Goal: Check status: Check status

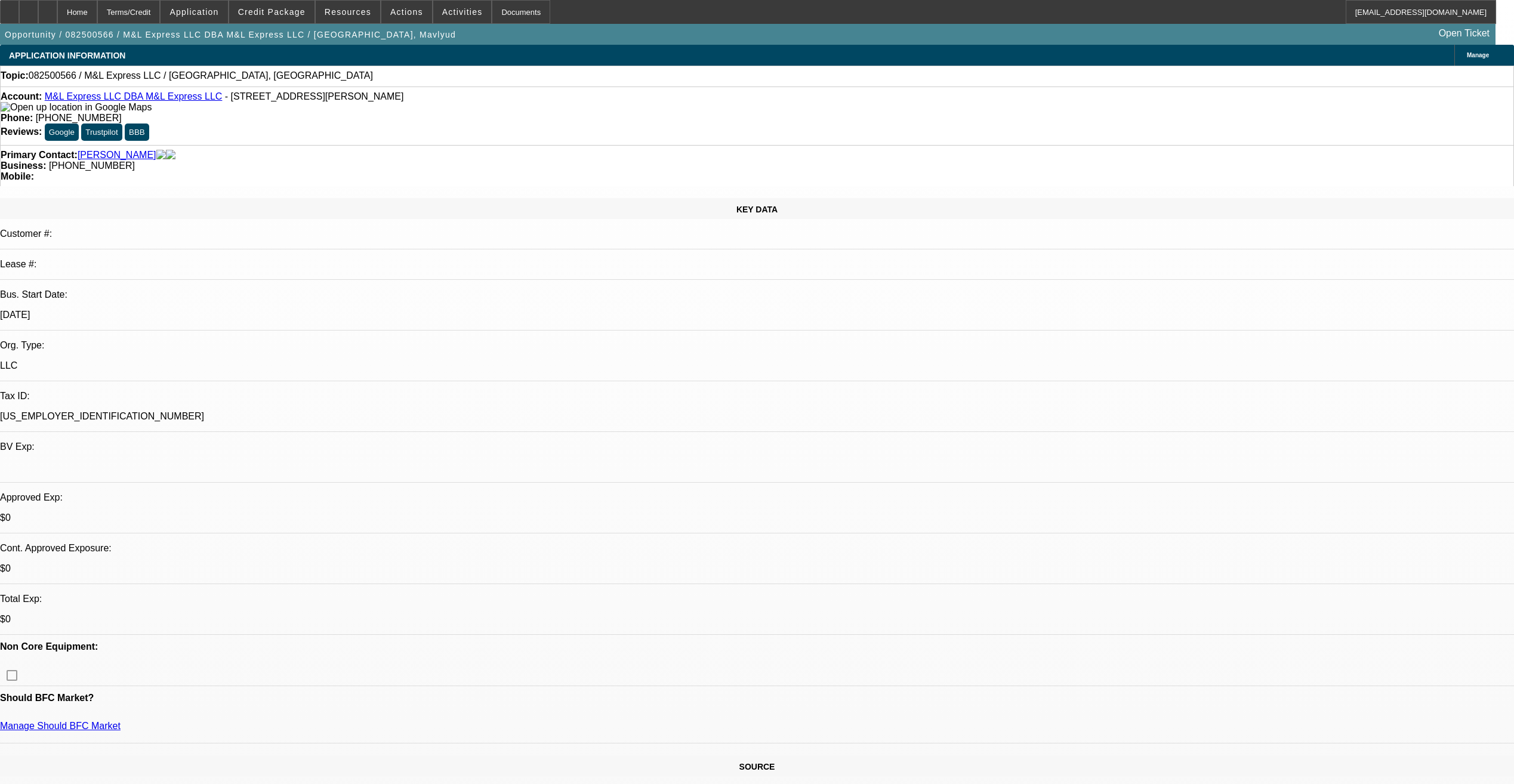
select select "0"
select select "2"
select select "0.1"
select select "4"
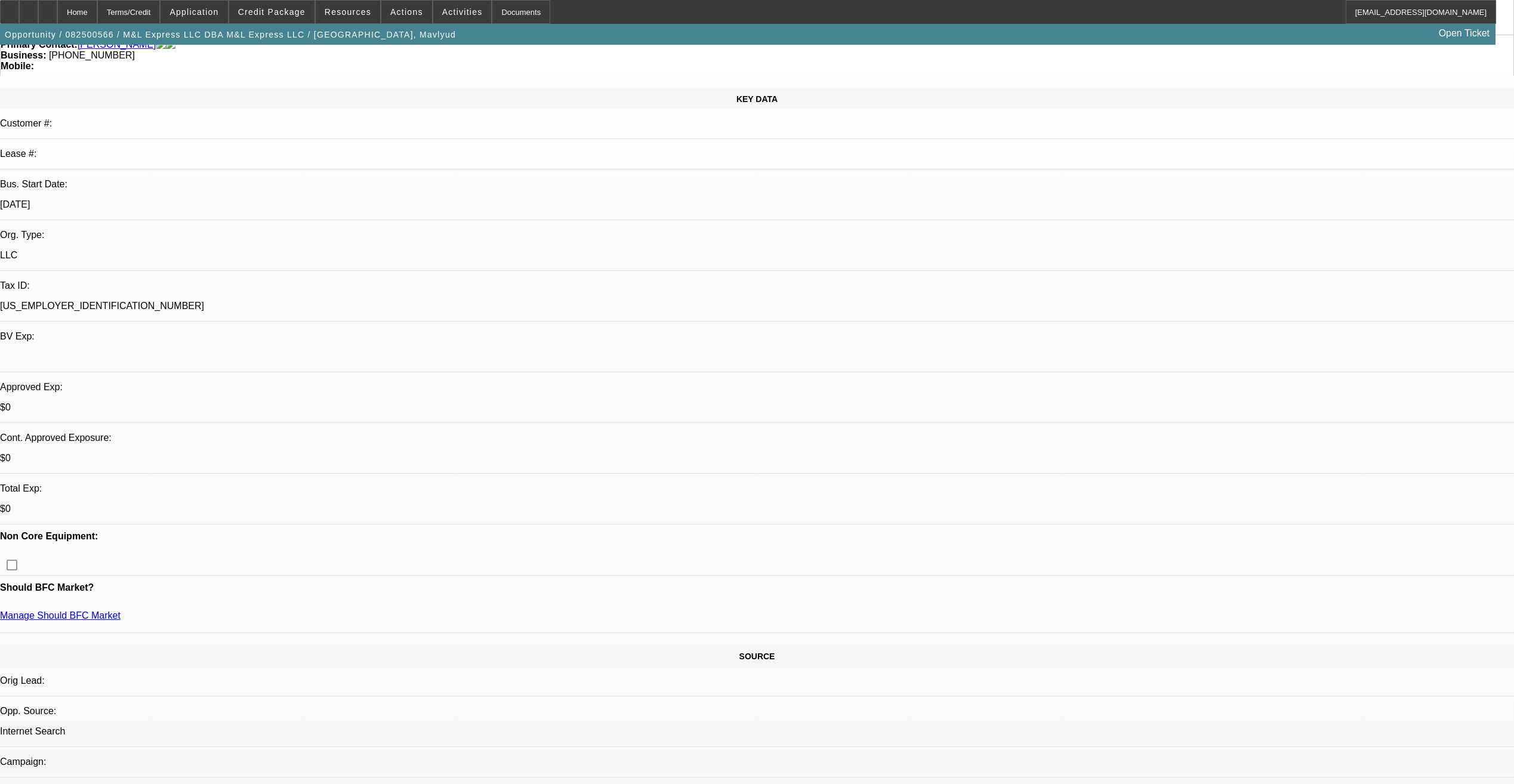
scroll to position [119, 0]
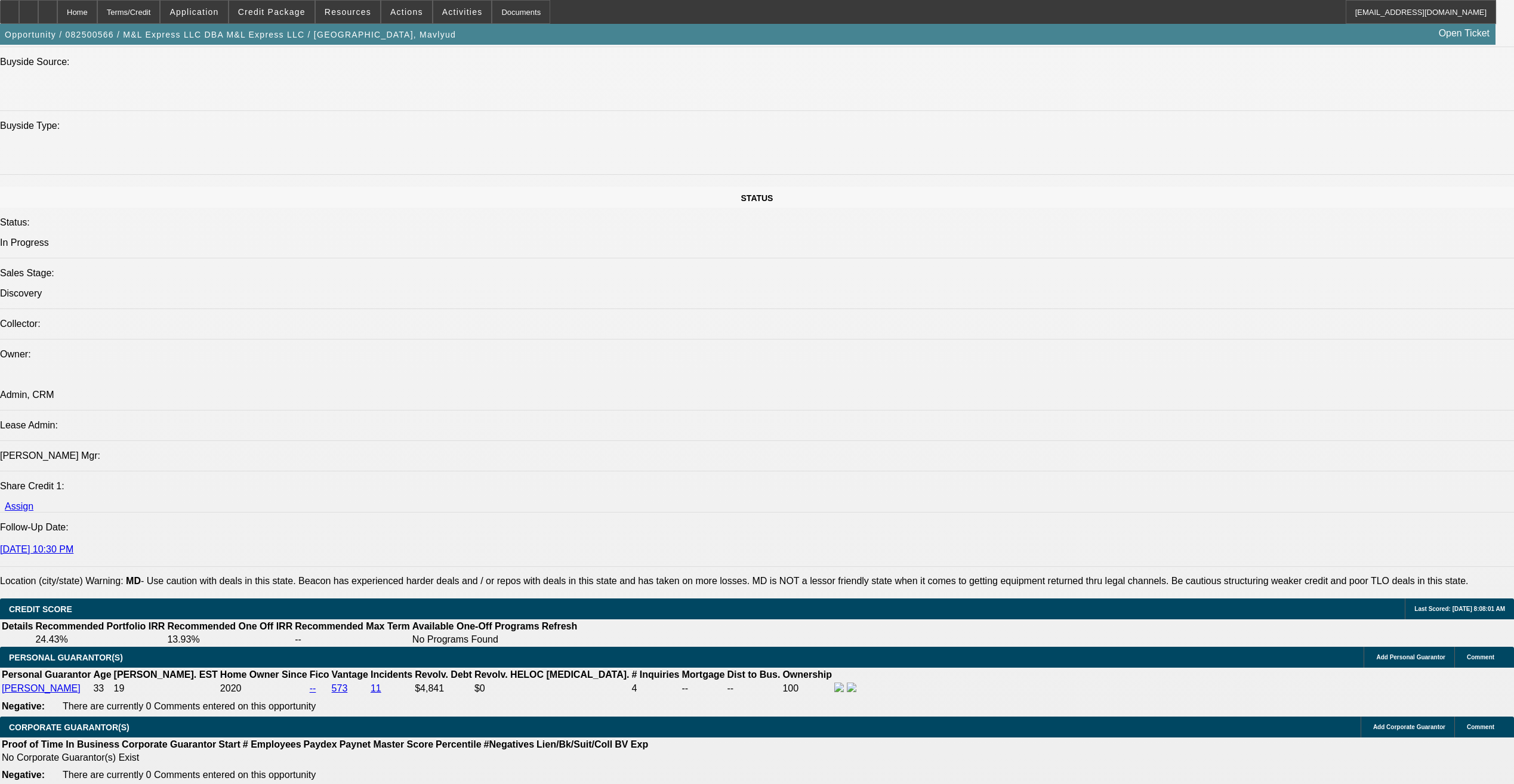
scroll to position [1253, 0]
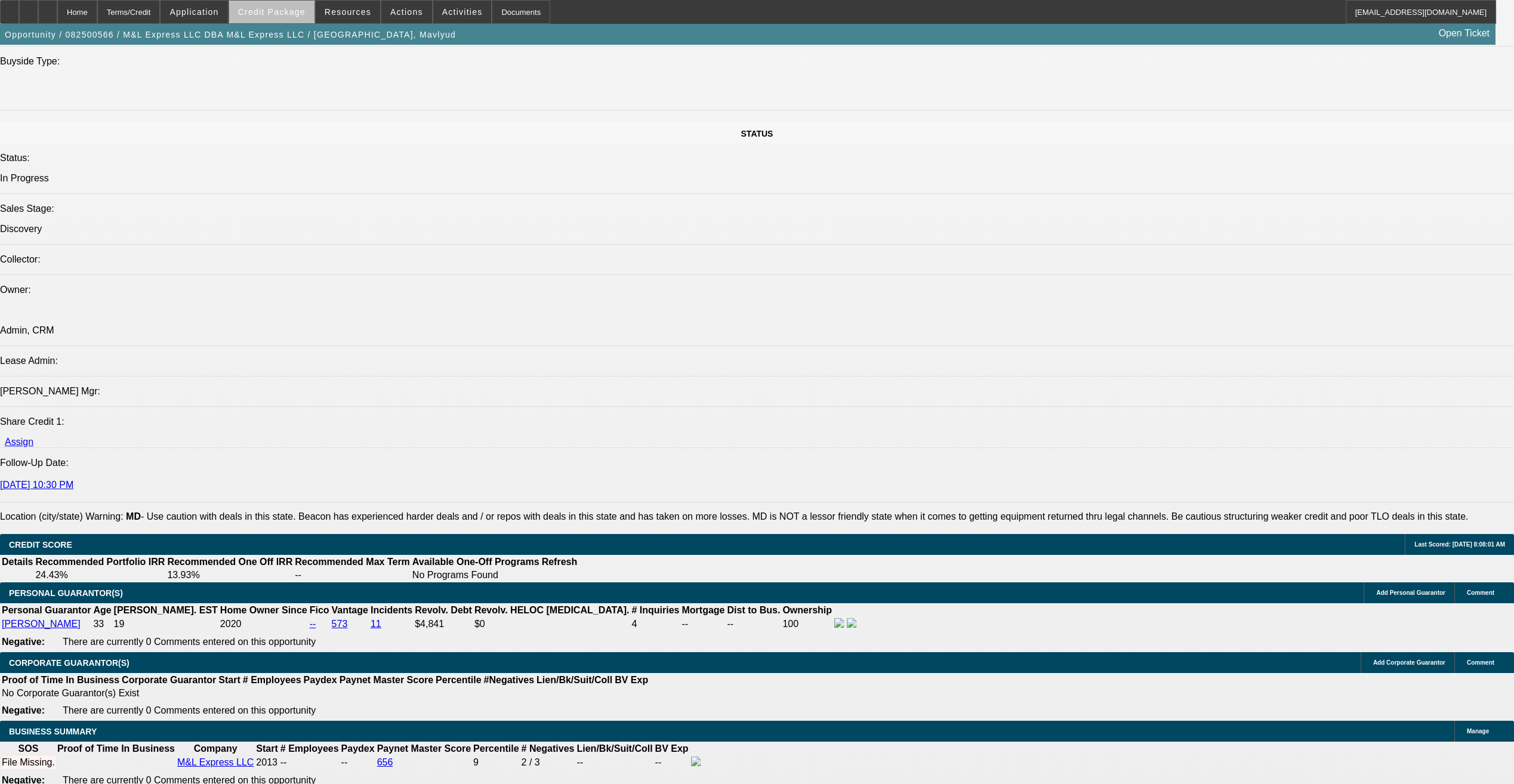
click at [298, 18] on span at bounding box center [272, 12] width 85 height 29
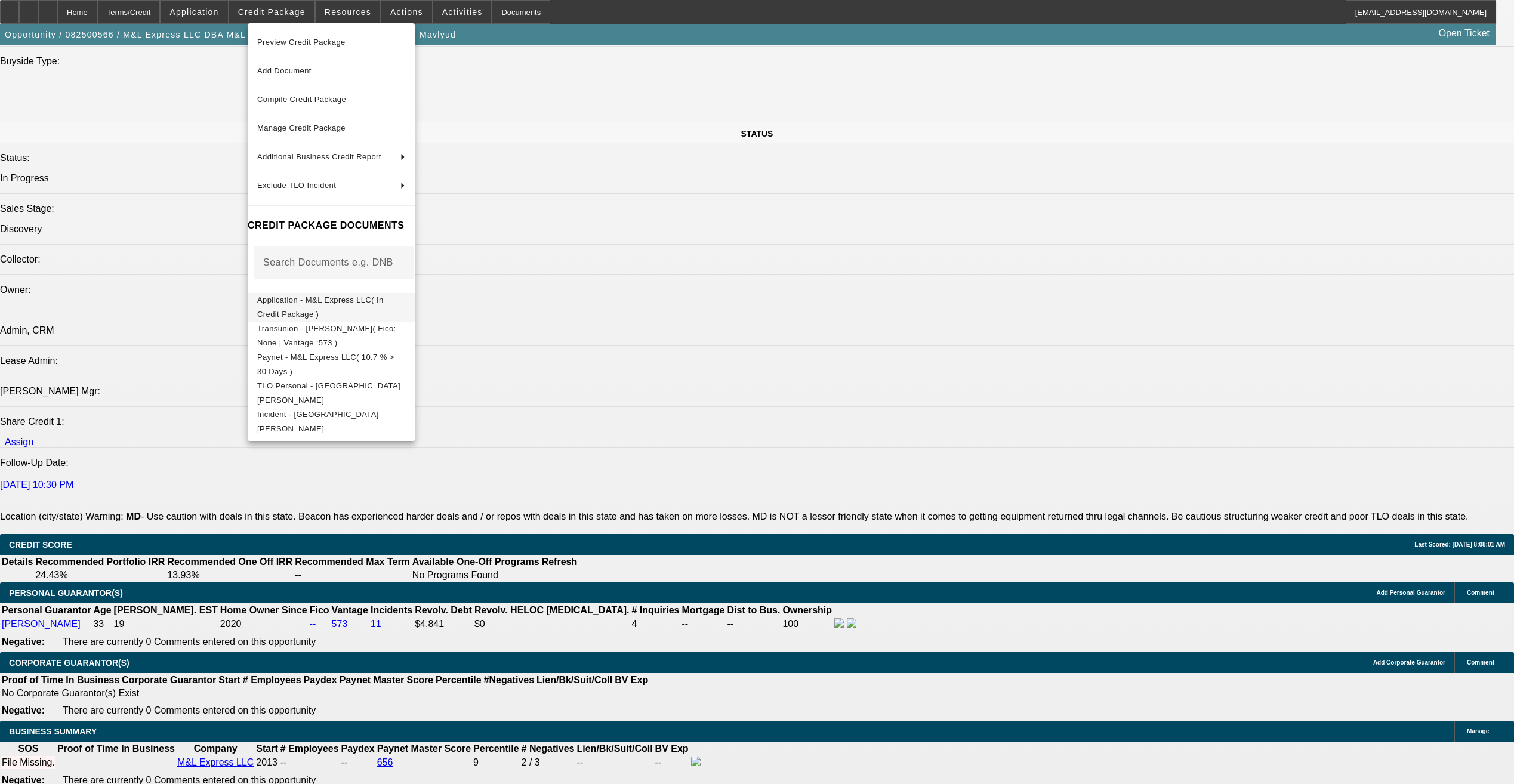
click at [354, 304] on span "Application - M&L Express LLC( In Credit Package )" at bounding box center [321, 307] width 127 height 23
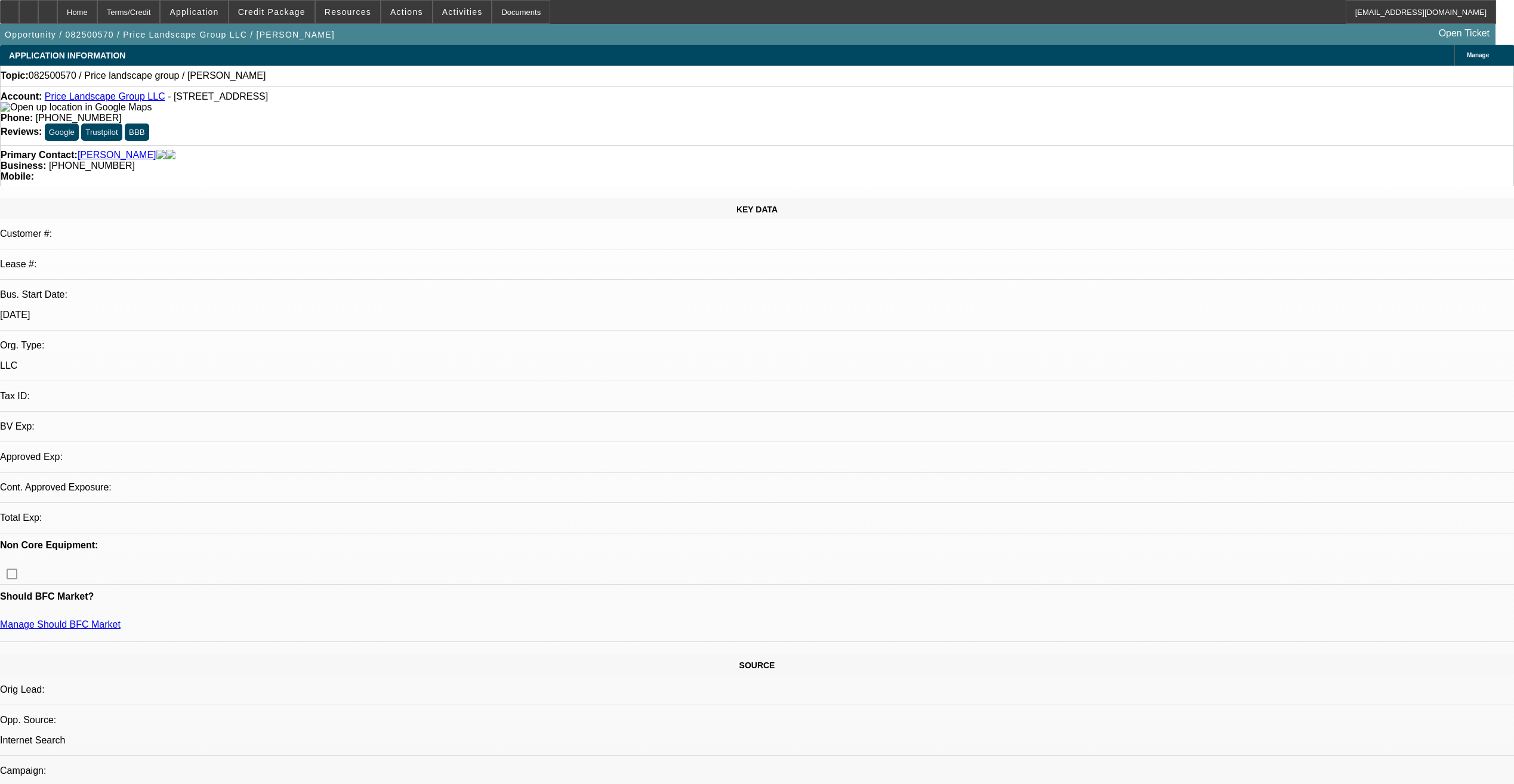
select select "0"
select select "2"
select select "0.1"
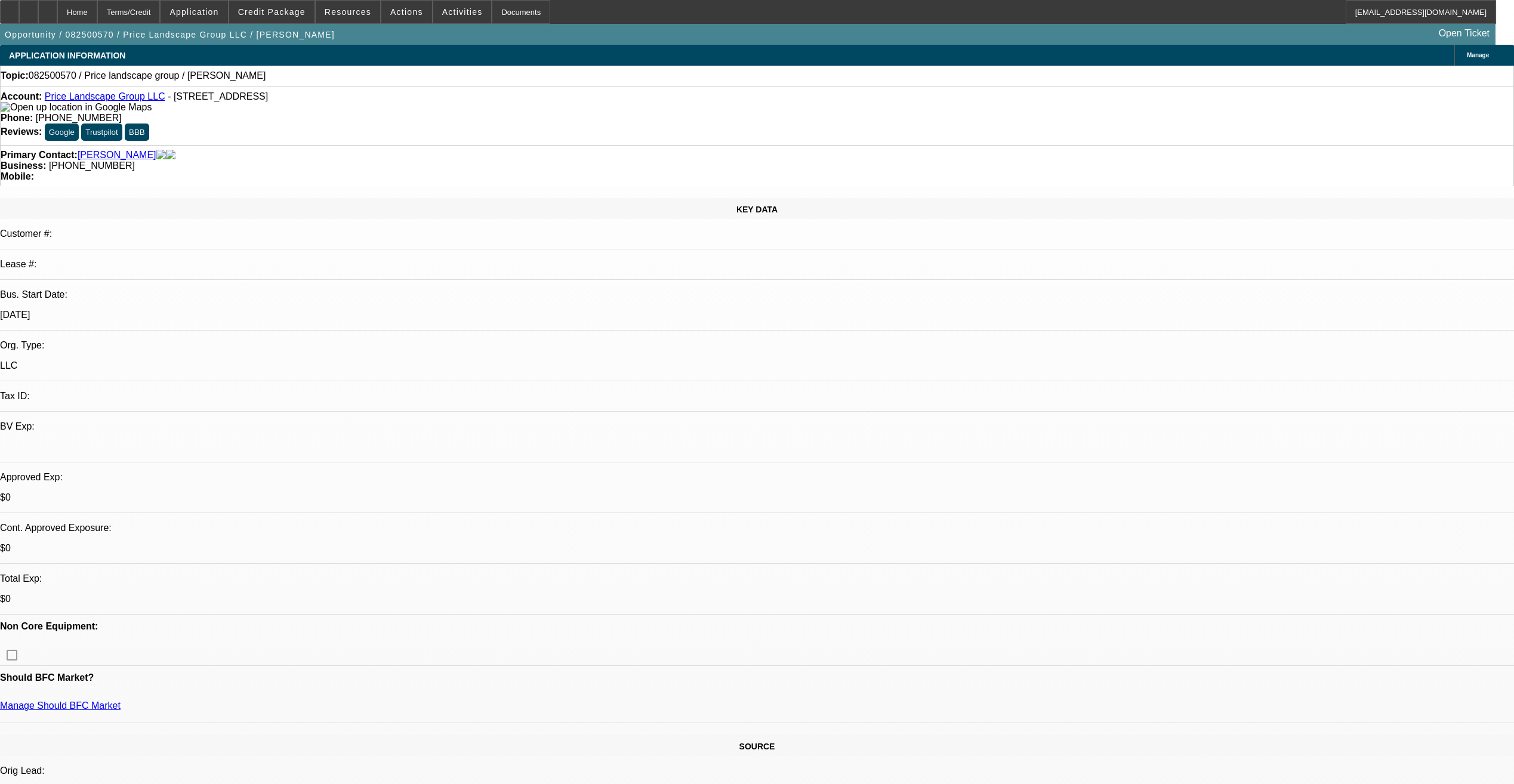
select select "1"
select select "2"
select select "4"
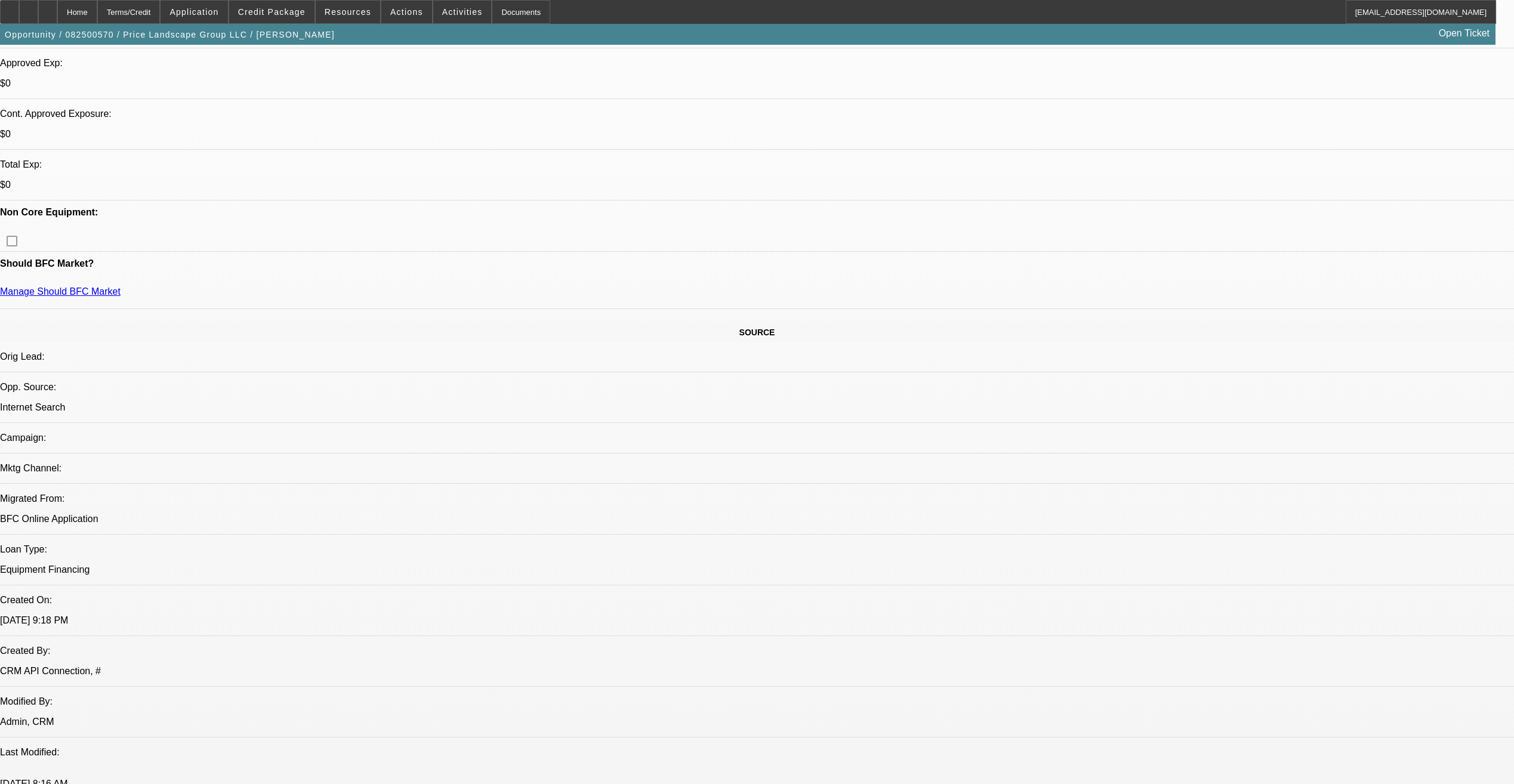
scroll to position [358, 0]
